Goal: Task Accomplishment & Management: Use online tool/utility

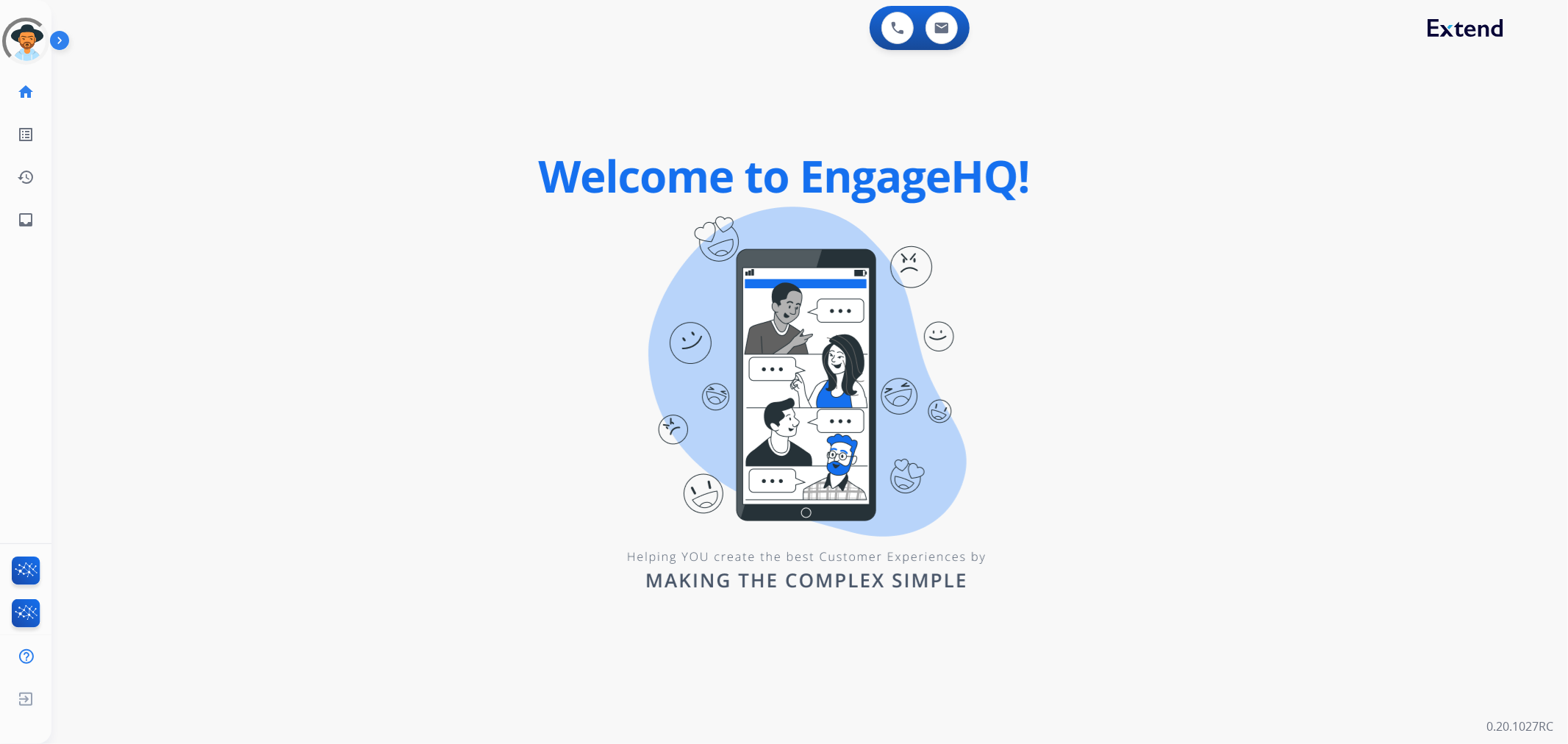
click at [177, 96] on div "swap_horiz Break voice bridge close_fullscreen Connect 3-Way Call merge_type Se…" at bounding box center [792, 88] width 1482 height 71
click at [16, 35] on div at bounding box center [26, 41] width 63 height 63
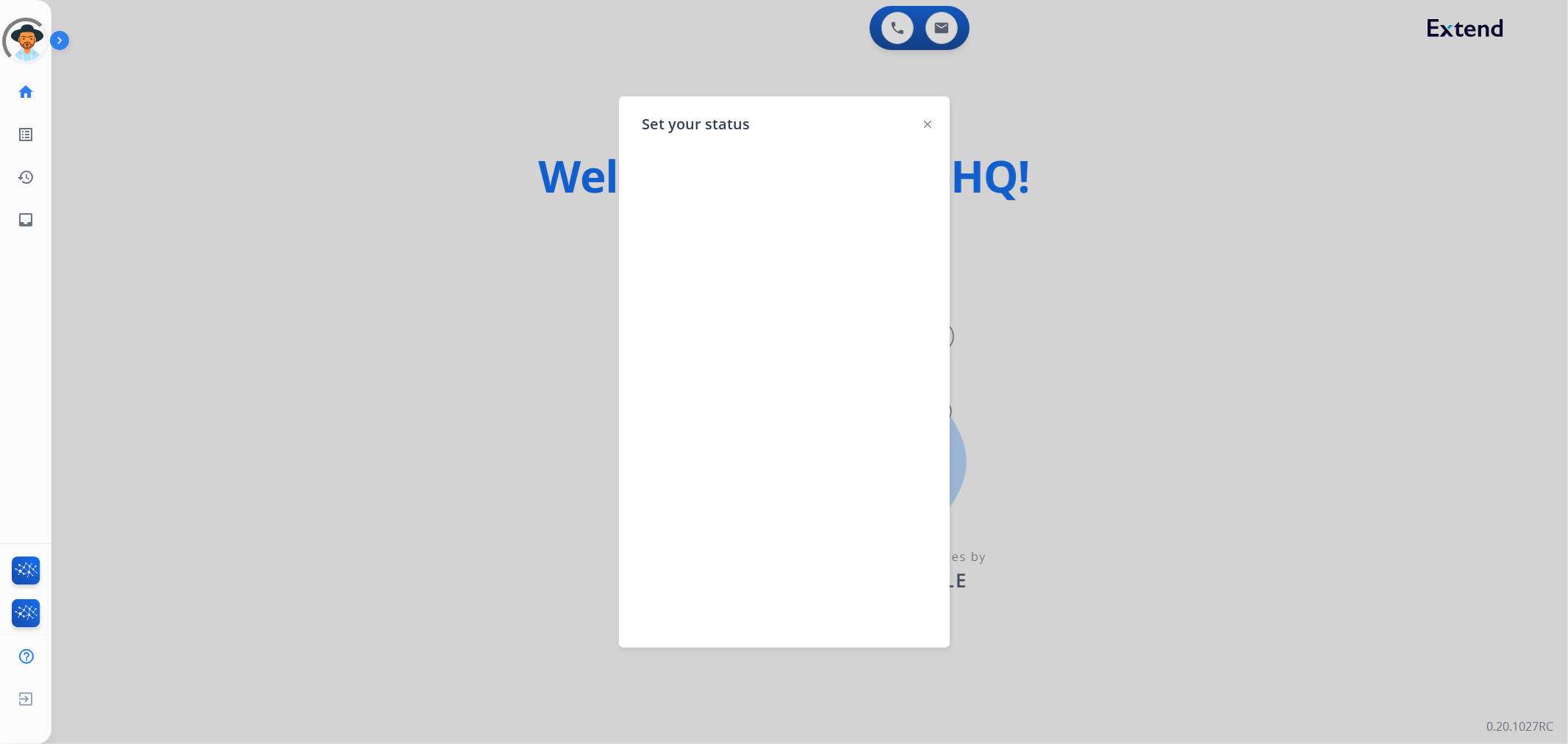
click at [260, 134] on div at bounding box center [784, 372] width 1568 height 744
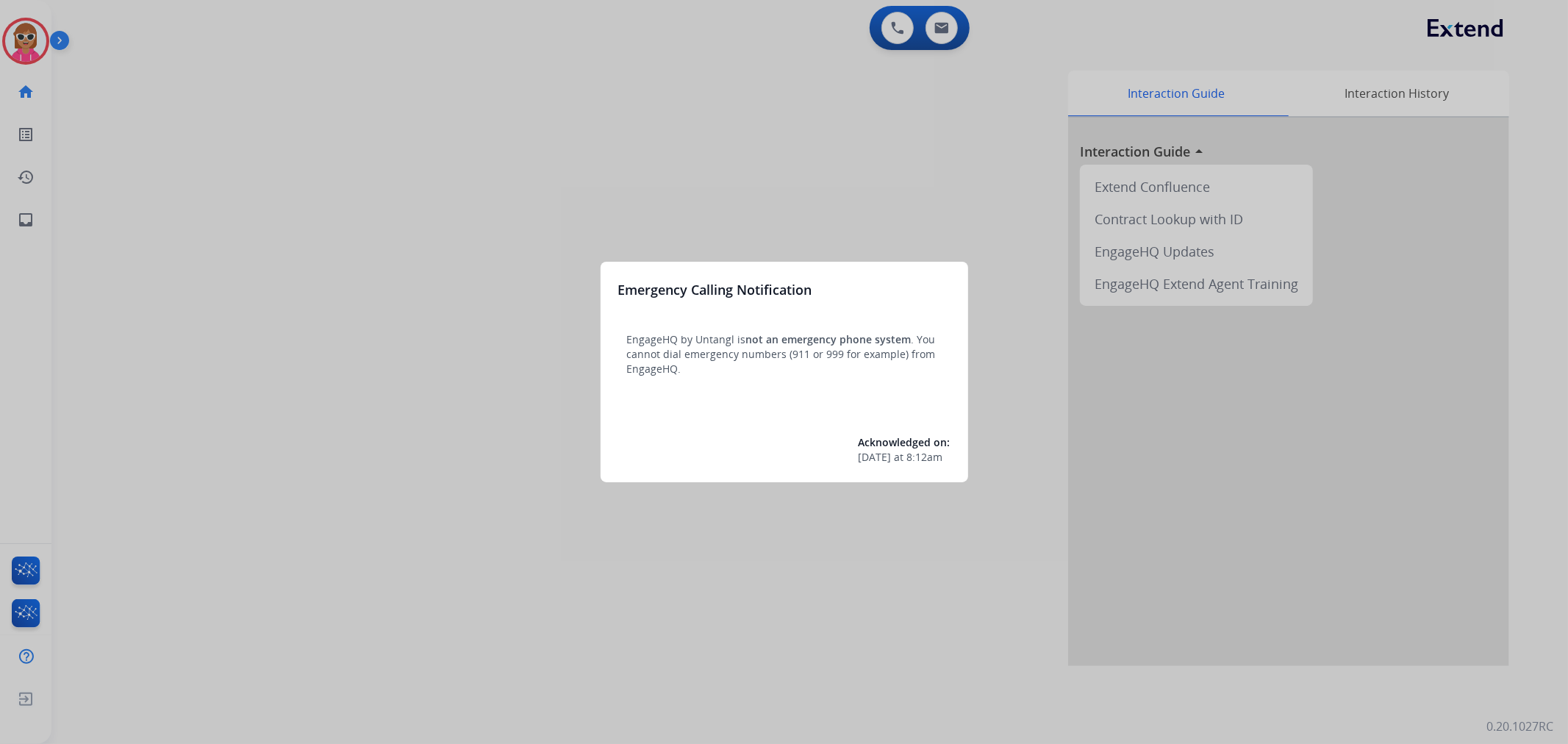
drag, startPoint x: 407, startPoint y: 128, endPoint x: 408, endPoint y: 104, distance: 24.0
click at [408, 104] on div at bounding box center [784, 372] width 1568 height 744
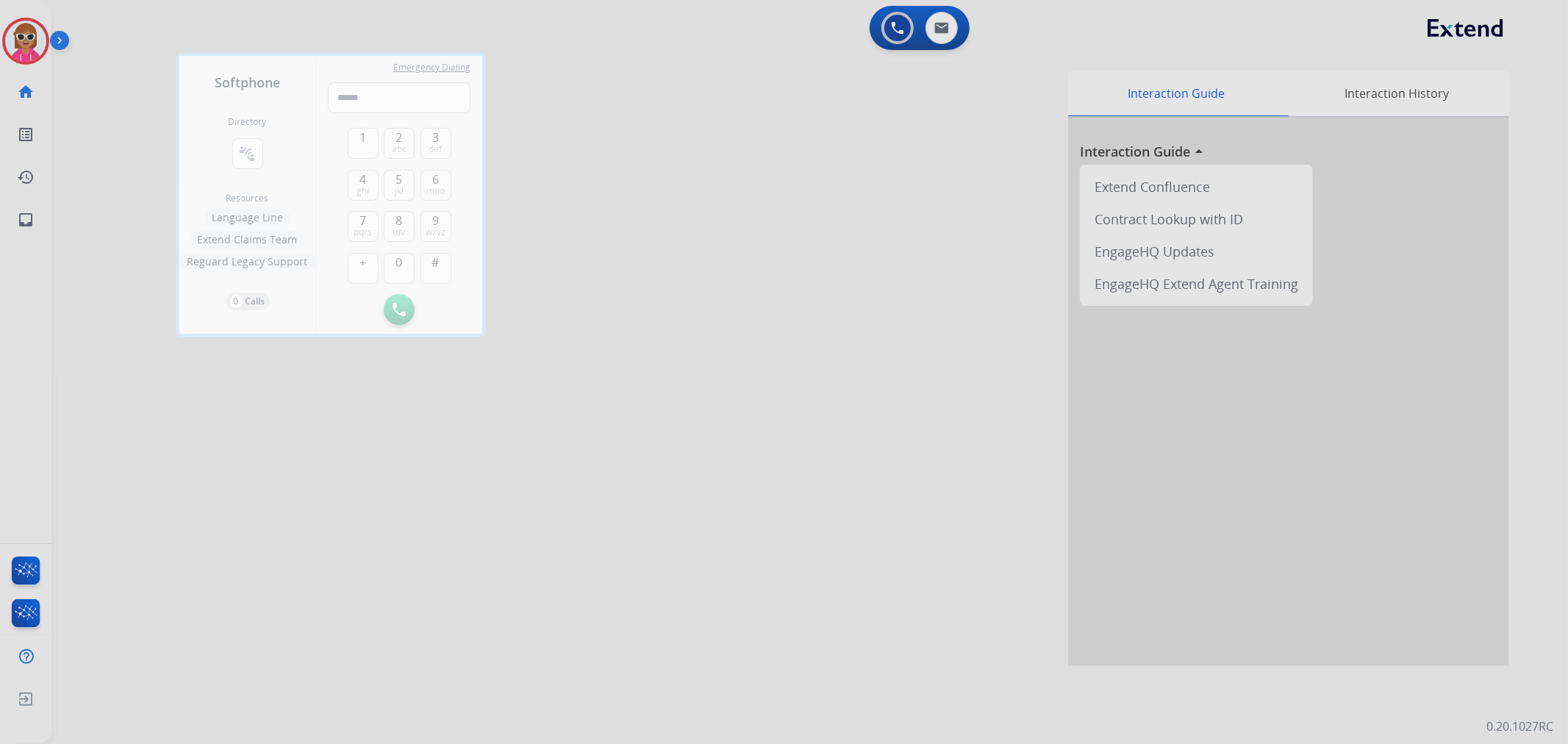
click at [64, 105] on div at bounding box center [784, 372] width 1568 height 744
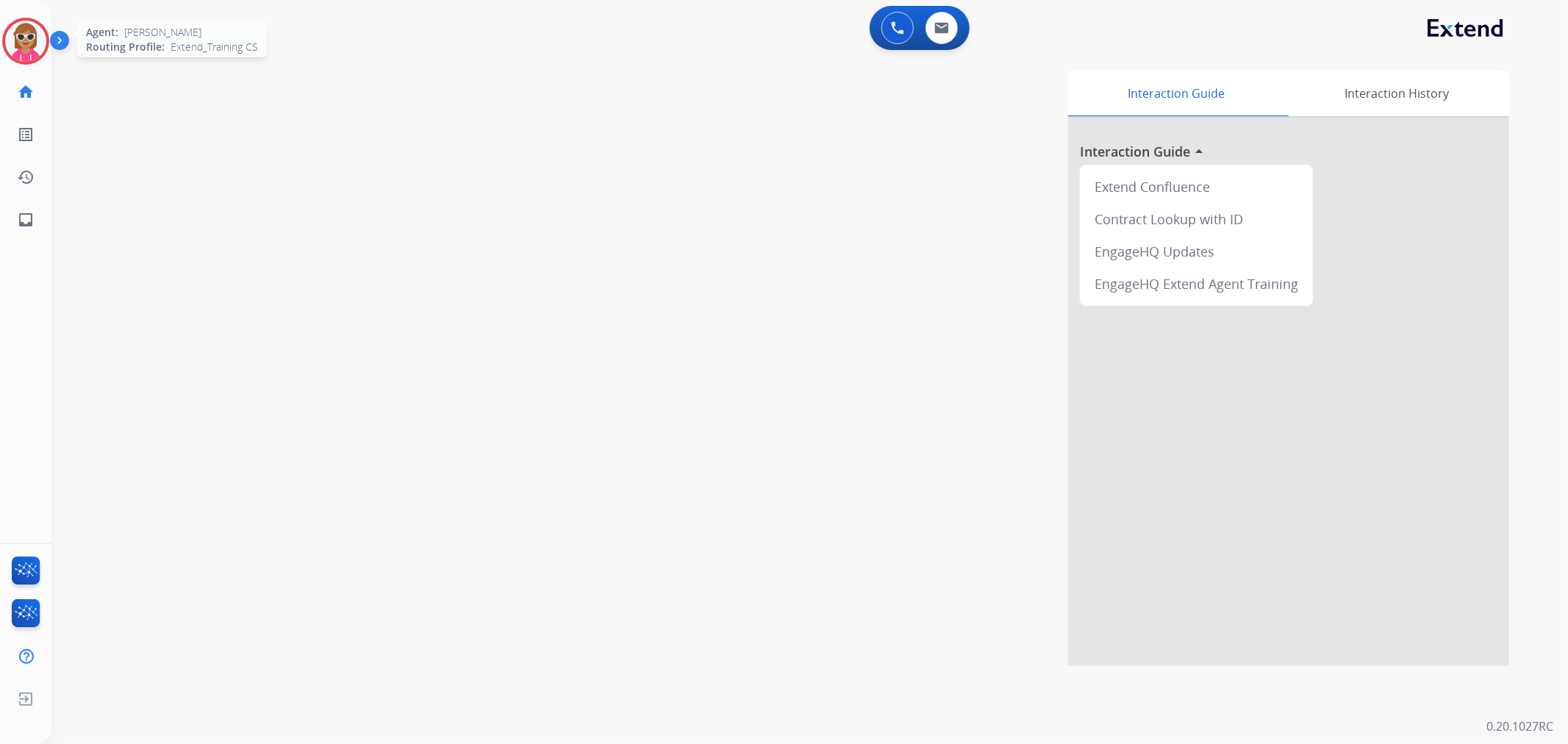
click at [30, 56] on img at bounding box center [25, 40] width 41 height 41
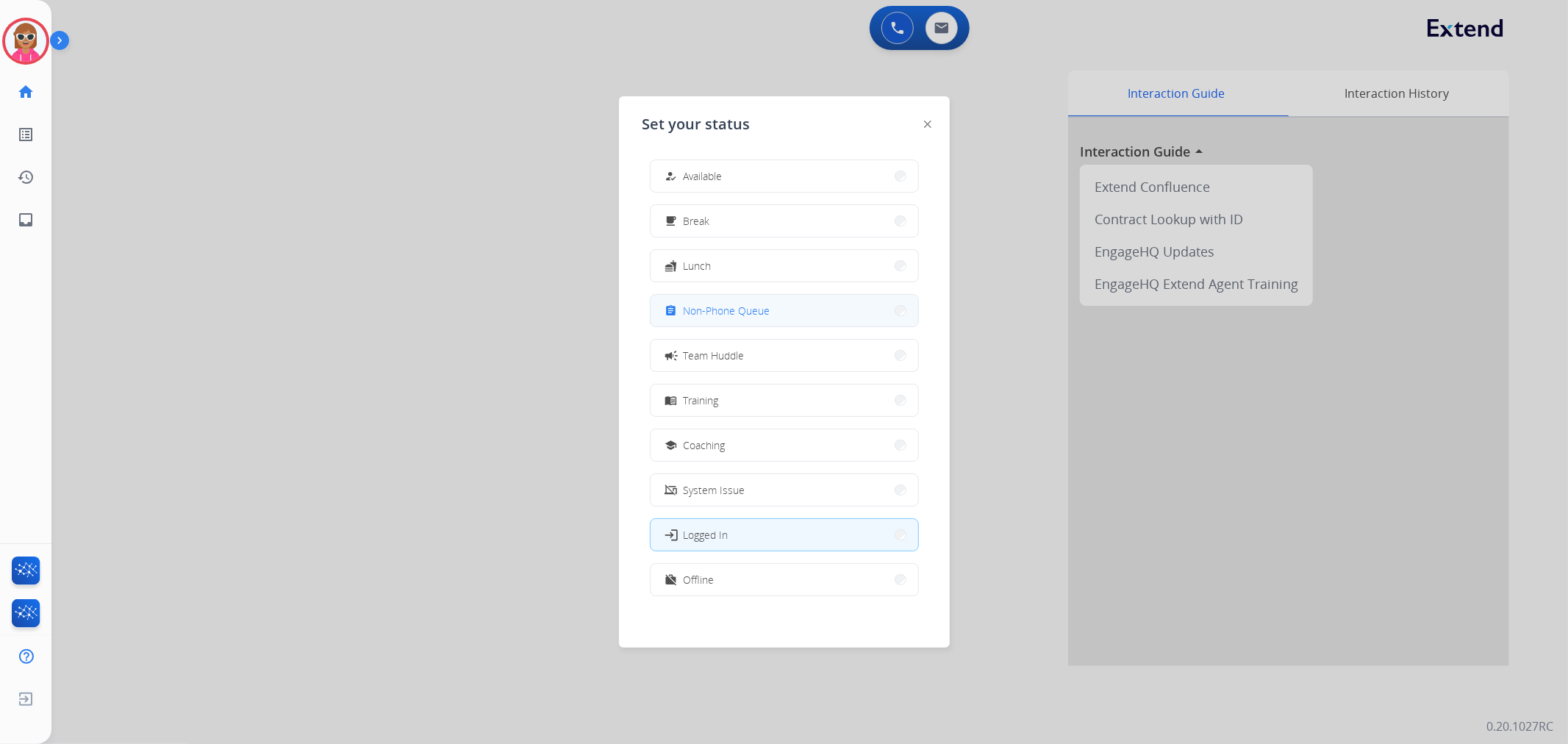
click at [733, 307] on span "Non-Phone Queue" at bounding box center [727, 310] width 87 height 15
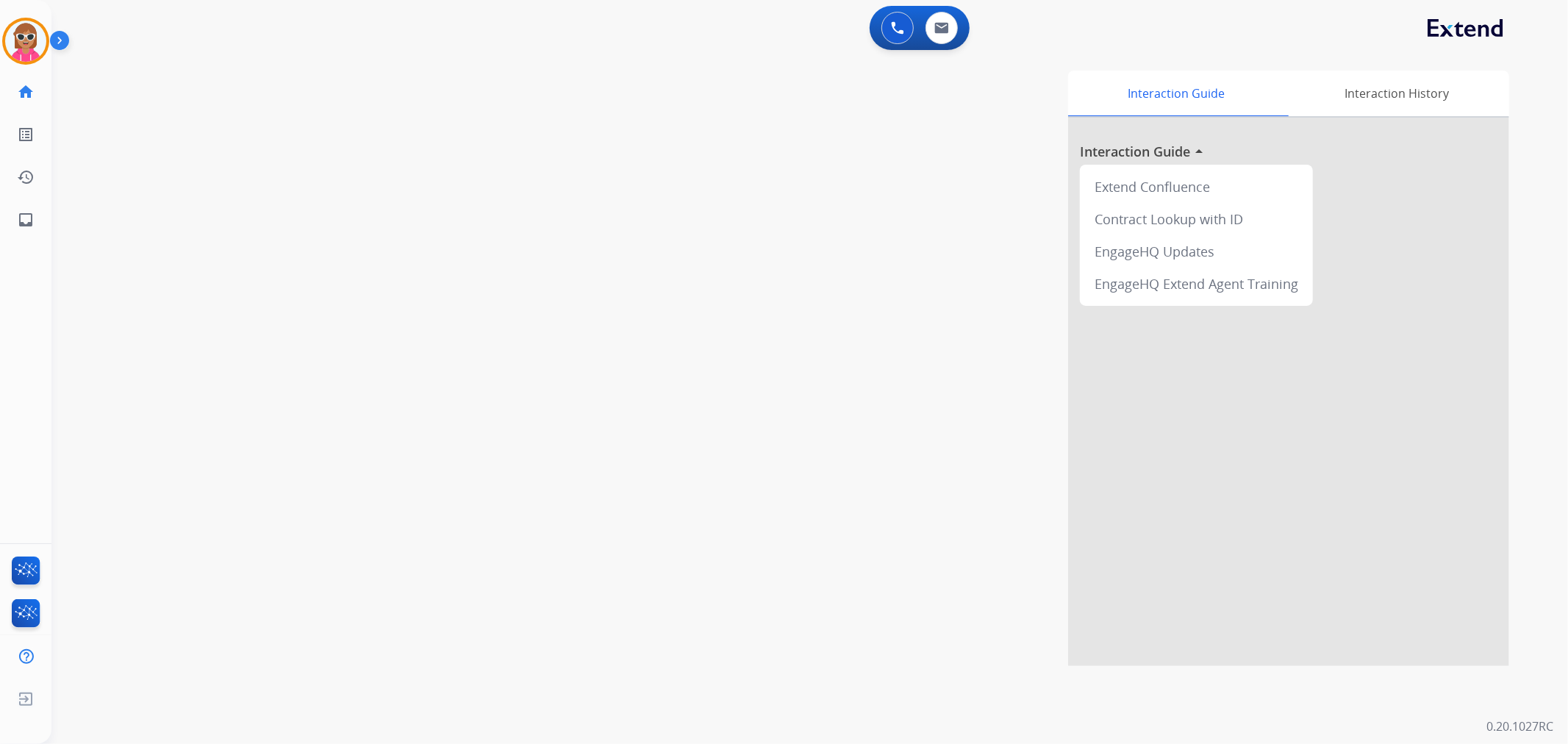
click at [626, 337] on div "Interaction Guide Interaction History Interaction Guide arrow_drop_up Extend Co…" at bounding box center [1005, 369] width 1008 height 596
click at [17, 41] on img at bounding box center [25, 40] width 41 height 41
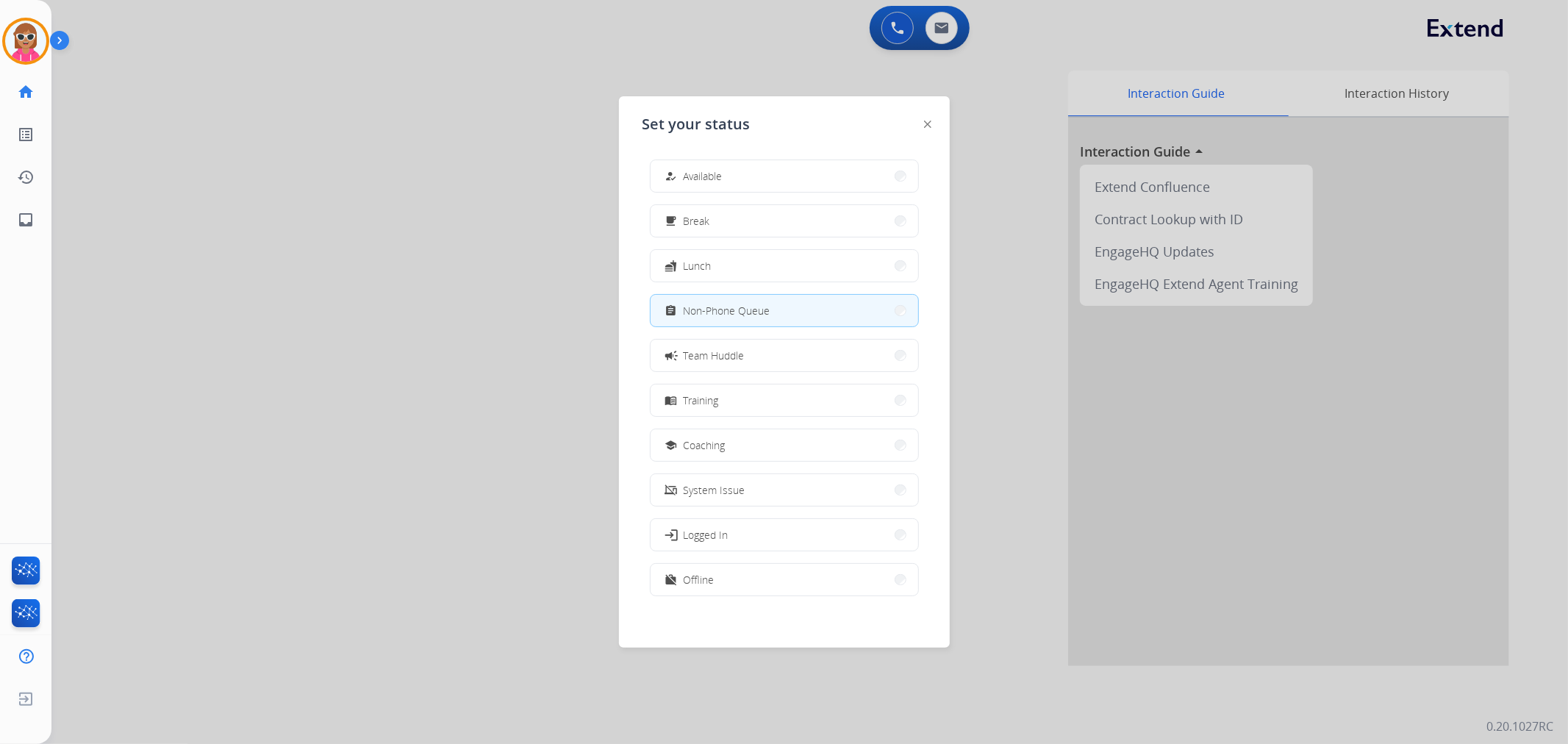
click at [391, 234] on div at bounding box center [784, 372] width 1568 height 744
